Goal: Information Seeking & Learning: Learn about a topic

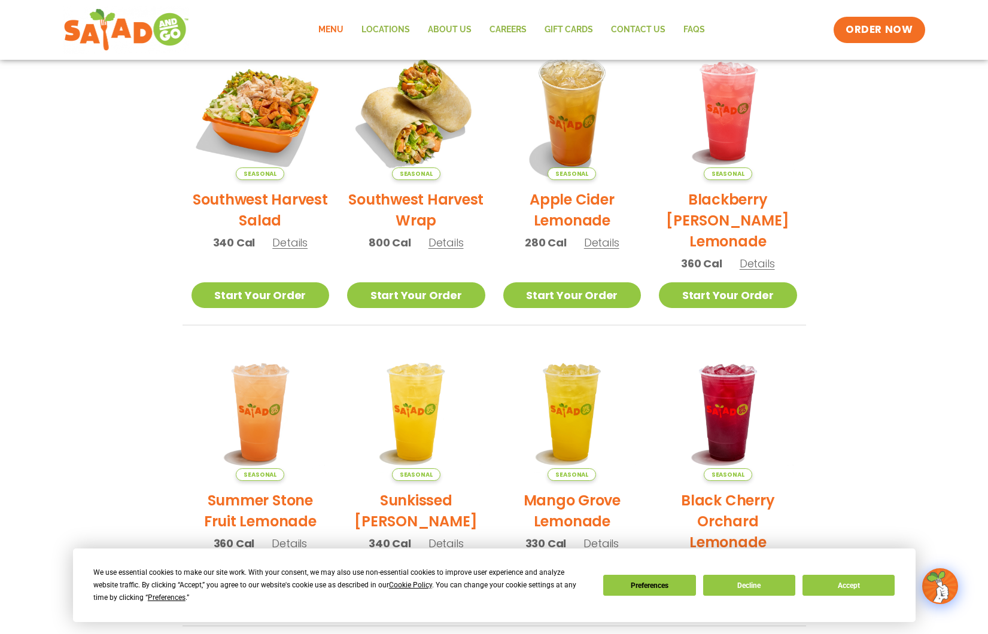
scroll to position [203, 0]
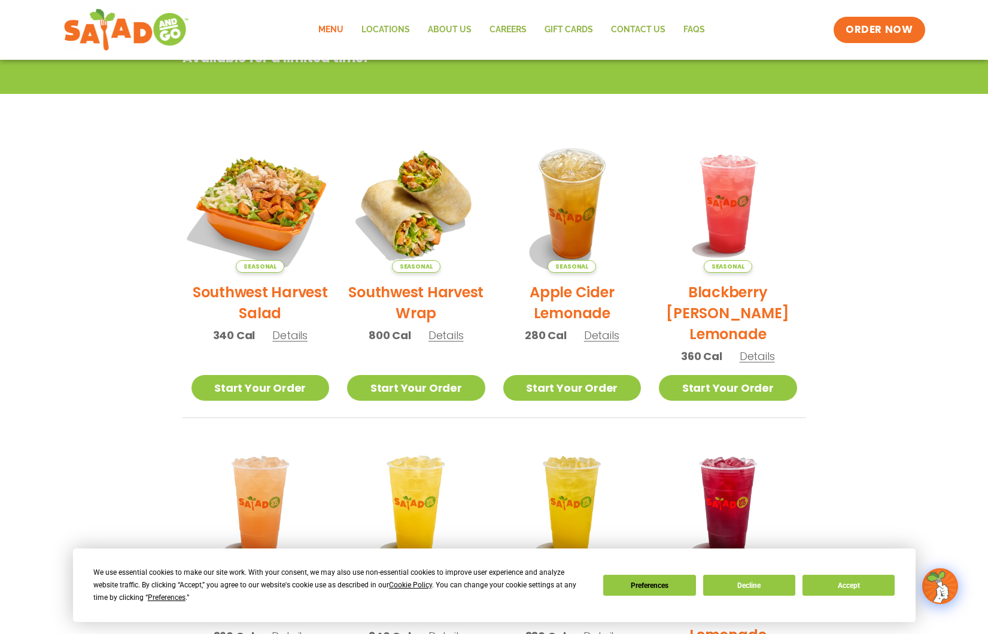
click at [278, 217] on img at bounding box center [260, 204] width 162 height 162
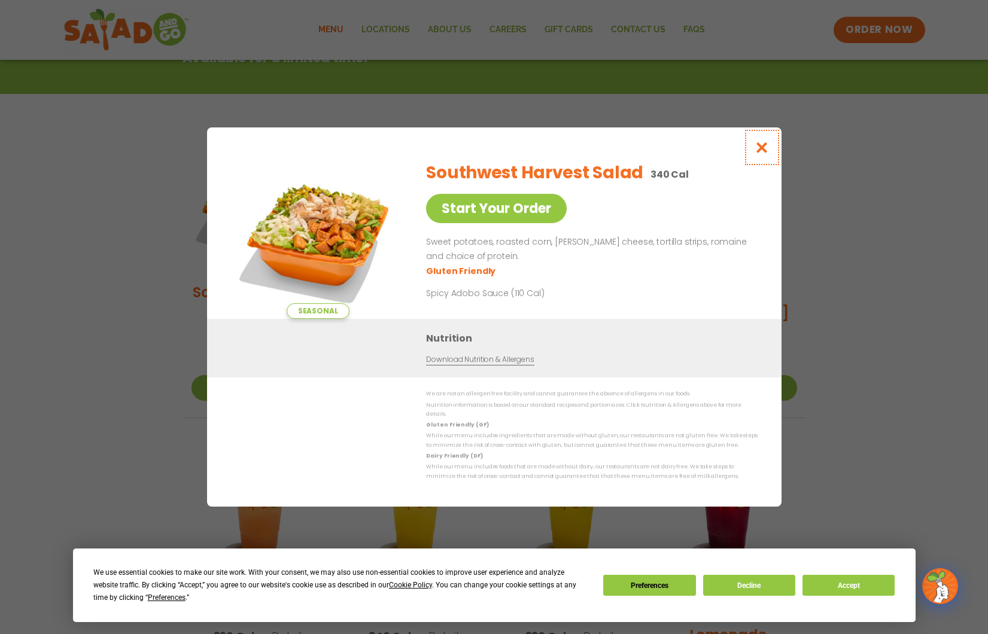
click at [759, 154] on icon "Close modal" at bounding box center [761, 147] width 15 height 13
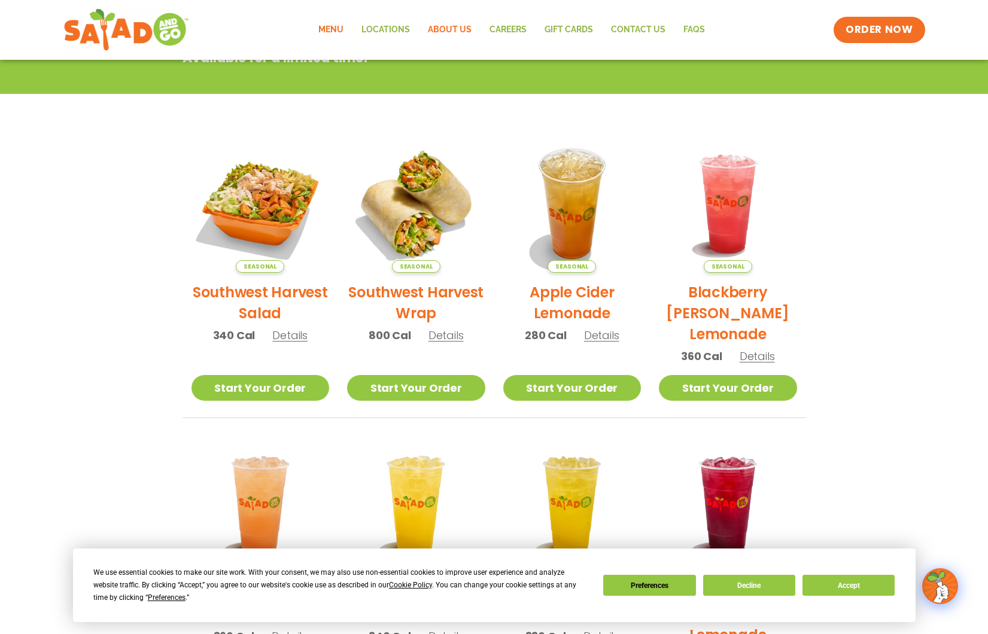
click at [473, 25] on link "About Us" at bounding box center [450, 30] width 62 height 28
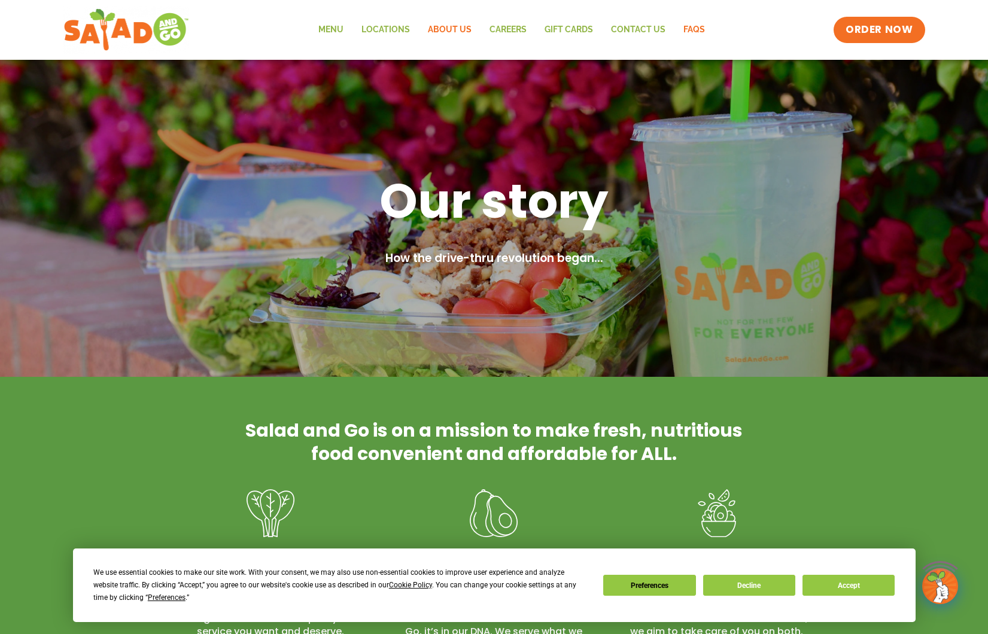
click at [692, 30] on link "FAQs" at bounding box center [693, 30] width 39 height 28
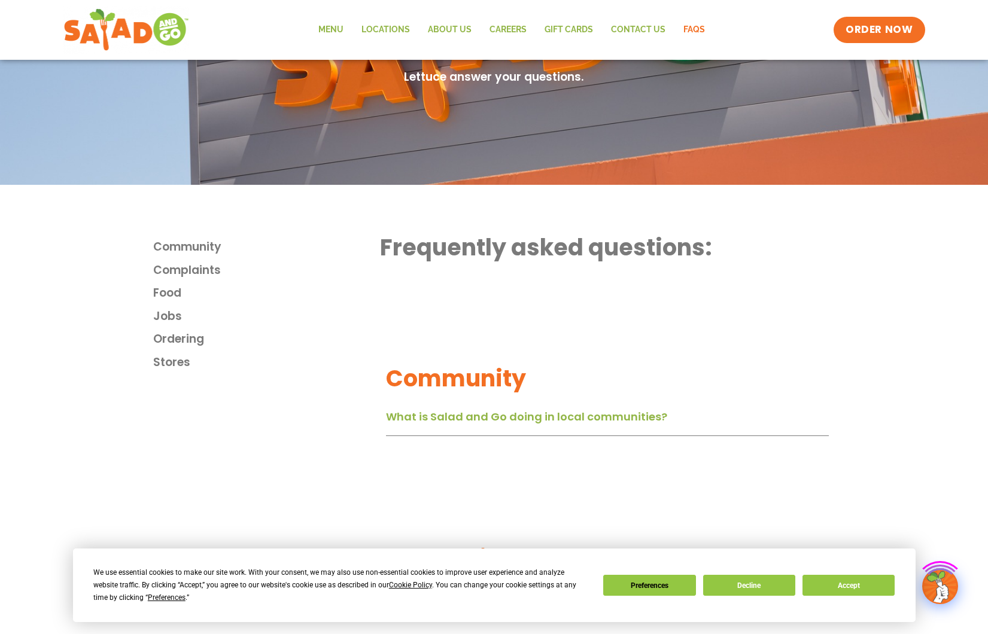
scroll to position [213, 0]
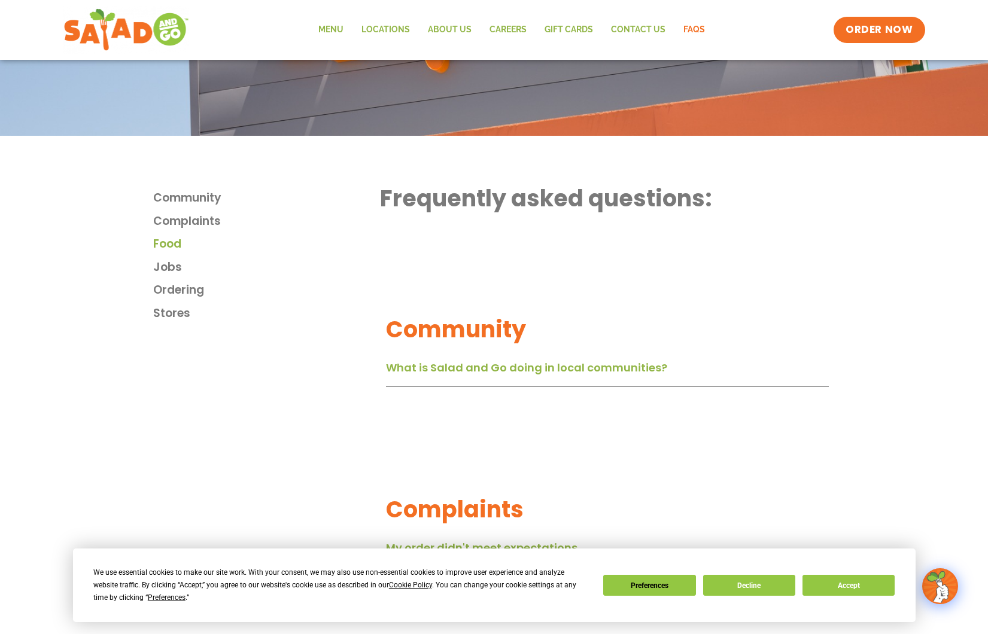
click at [177, 244] on span "Food" at bounding box center [167, 244] width 28 height 17
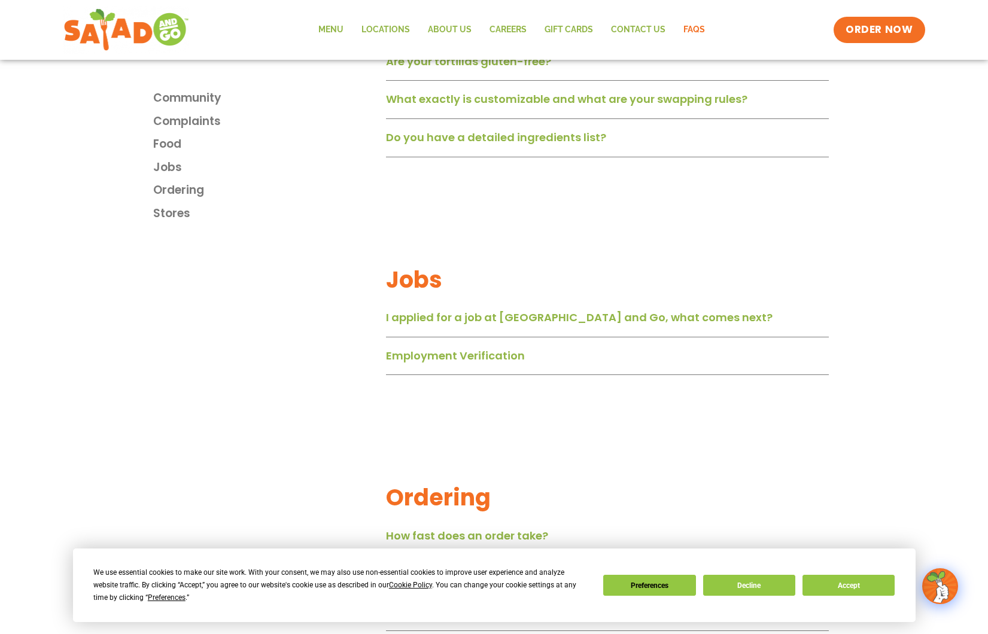
scroll to position [1087, 0]
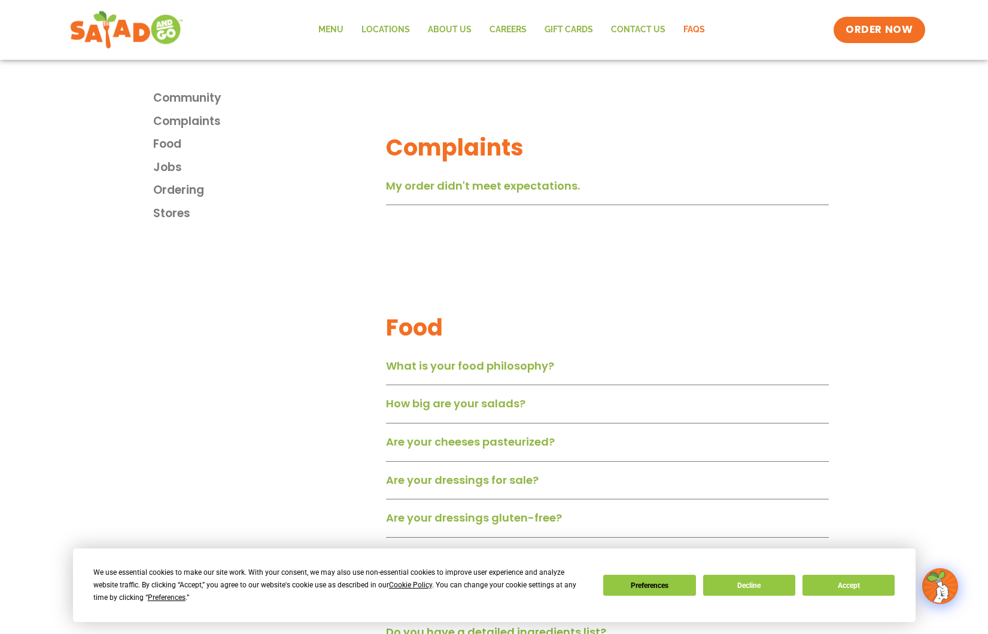
scroll to position [342, 0]
